Goal: Find specific page/section: Find specific page/section

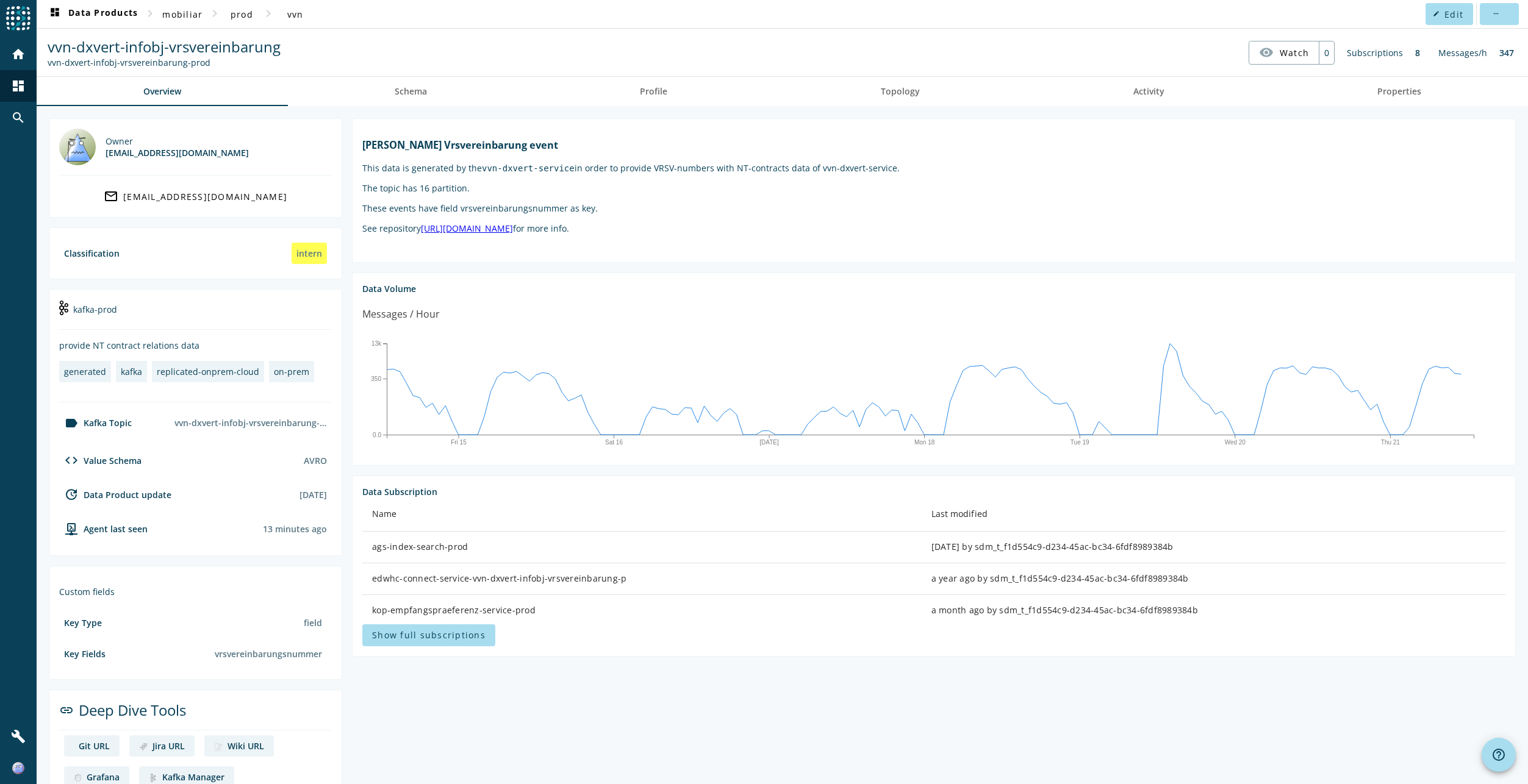
click at [125, 53] on span "vvn-dxvert-infobj-vrsvereinbarung" at bounding box center [164, 47] width 233 height 20
copy span "vvn-dxvert-infobj-vrsvereinbarung"
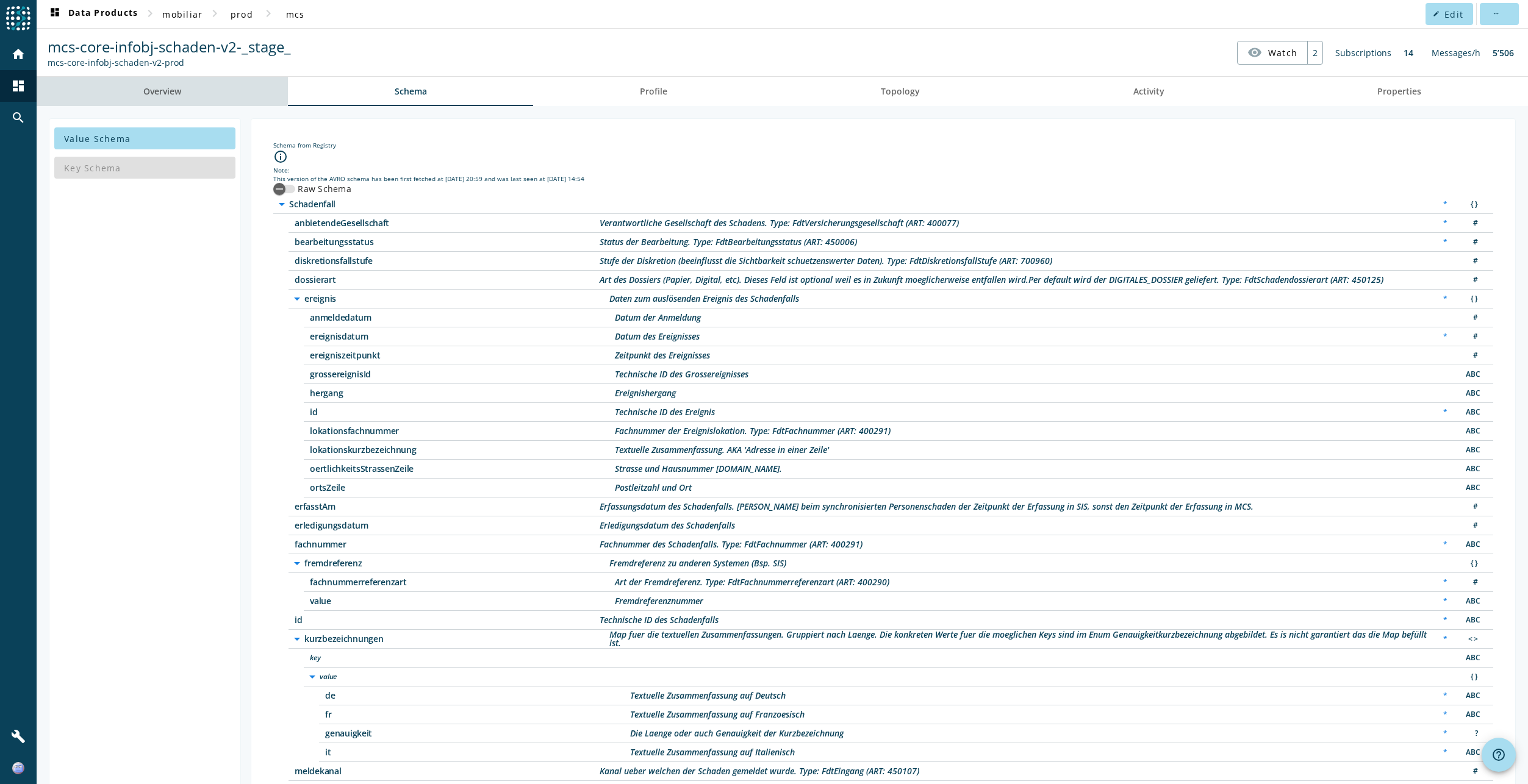
click at [149, 89] on span "Overview" at bounding box center [162, 91] width 38 height 8
